Goal: Task Accomplishment & Management: Use online tool/utility

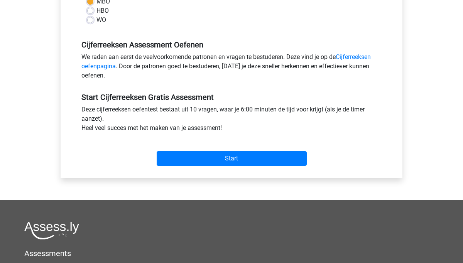
scroll to position [207, 0]
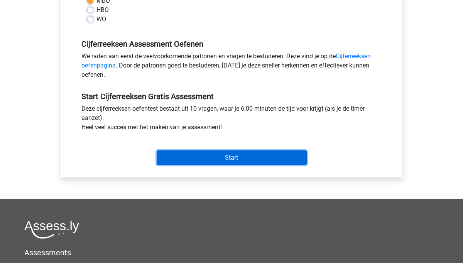
click at [218, 154] on input "Start" at bounding box center [232, 157] width 150 height 15
